Goal: Navigation & Orientation: Find specific page/section

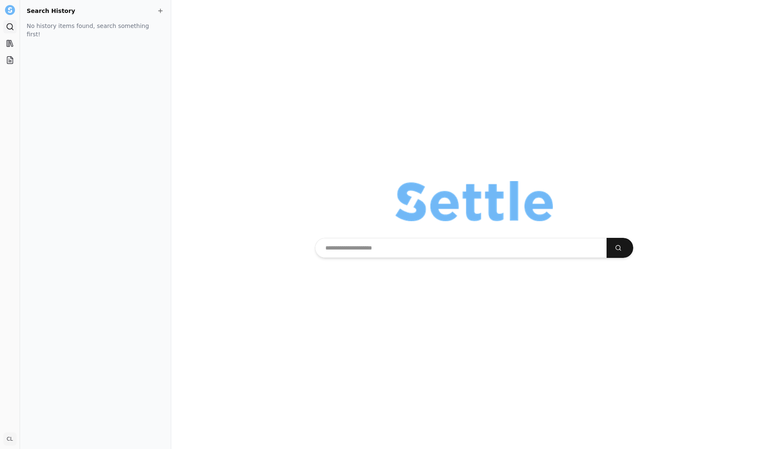
click at [15, 25] on link "Search" at bounding box center [9, 26] width 13 height 13
click at [23, 35] on aside "Search History No history items found, search something first!" at bounding box center [95, 224] width 151 height 449
click at [10, 44] on rect at bounding box center [8, 43] width 3 height 6
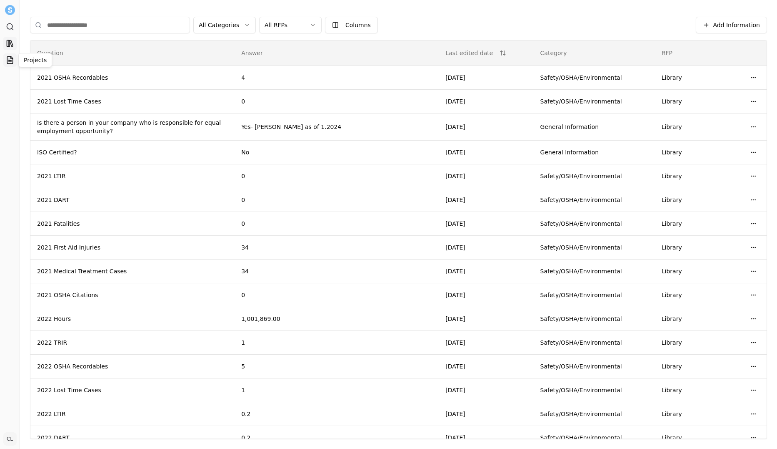
click at [10, 58] on icon at bounding box center [10, 60] width 8 height 8
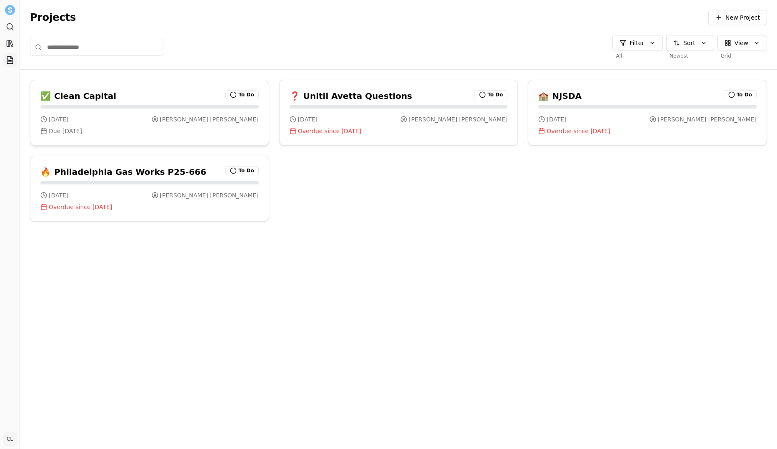
click at [179, 119] on div "1 day ago Tara Canavan" at bounding box center [149, 119] width 218 height 8
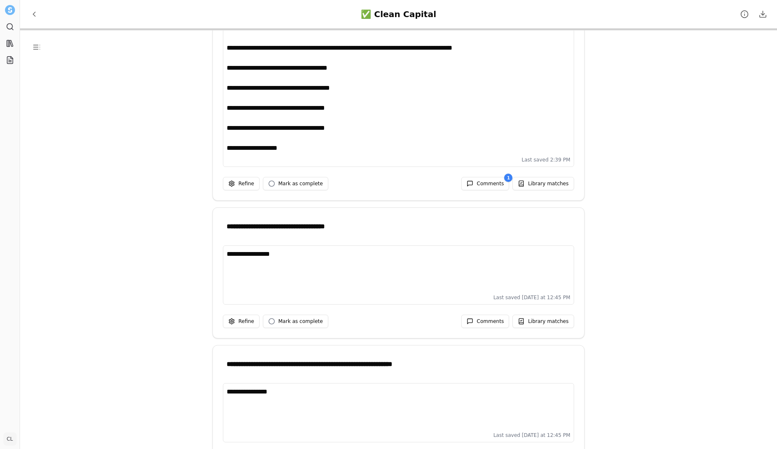
scroll to position [2668, 0]
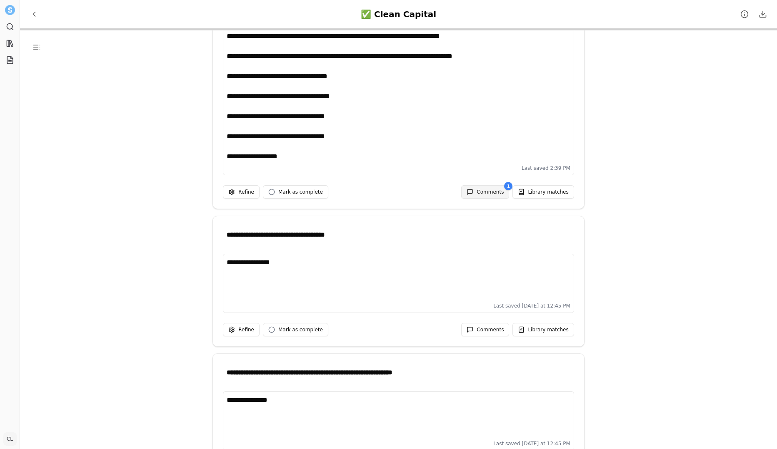
click at [498, 191] on span "Comments" at bounding box center [490, 191] width 27 height 7
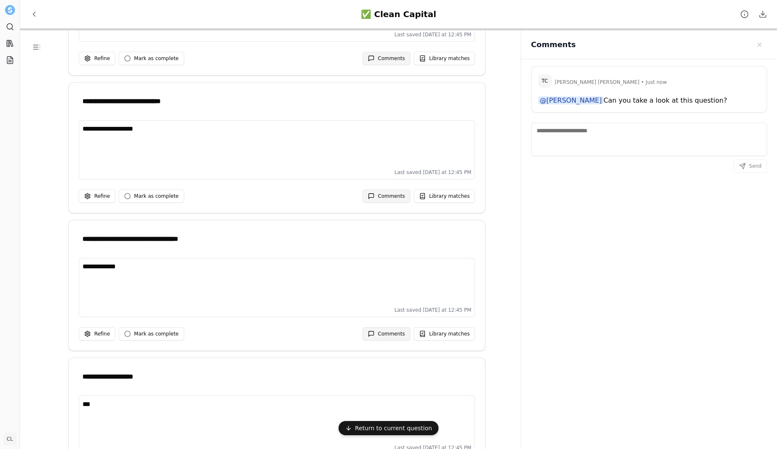
scroll to position [667, 0]
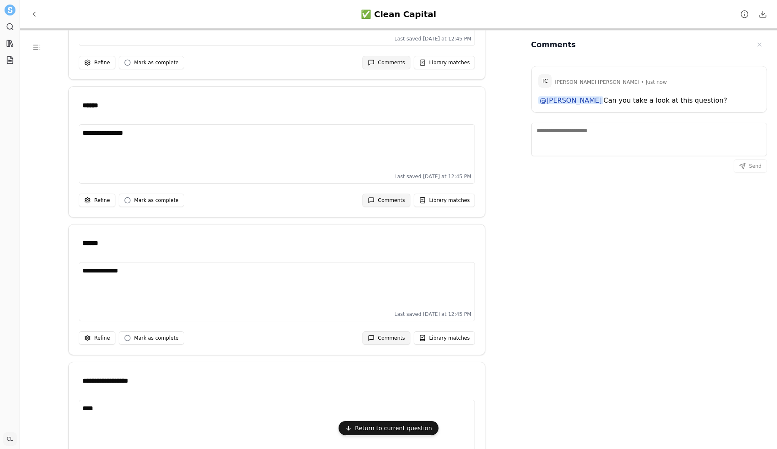
click at [8, 9] on img at bounding box center [9, 10] width 11 height 11
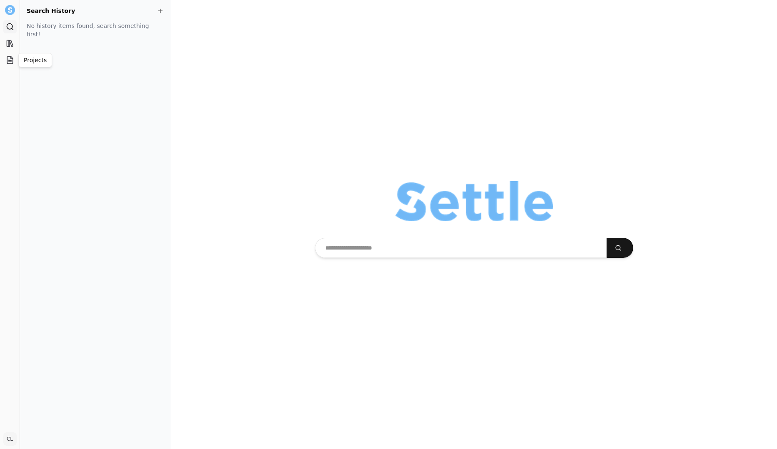
click at [1, 63] on li "Projects" at bounding box center [10, 59] width 20 height 13
click at [8, 61] on icon at bounding box center [10, 60] width 8 height 8
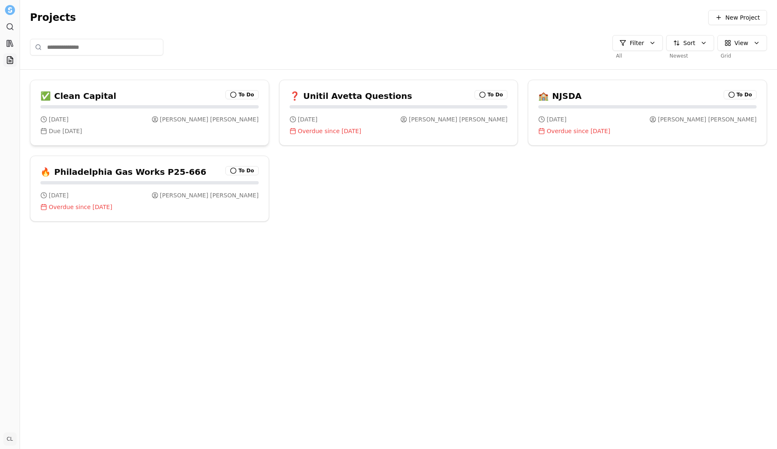
click at [122, 126] on div "[DATE] [PERSON_NAME] Due [DATE]" at bounding box center [149, 125] width 218 height 20
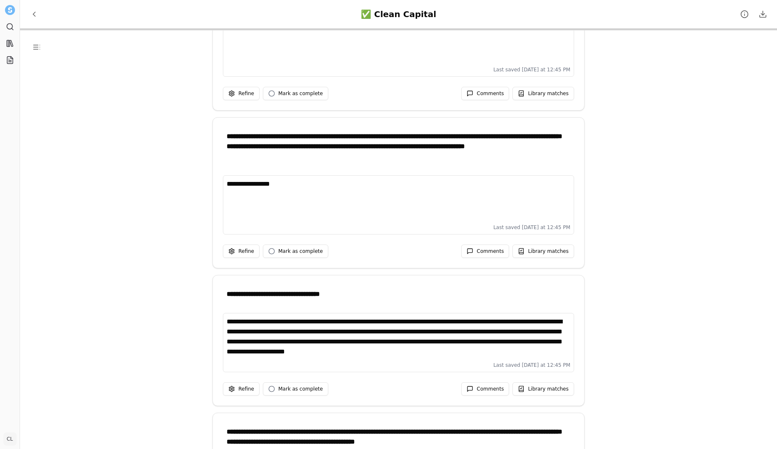
scroll to position [6420, 0]
